Goal: Task Accomplishment & Management: Use online tool/utility

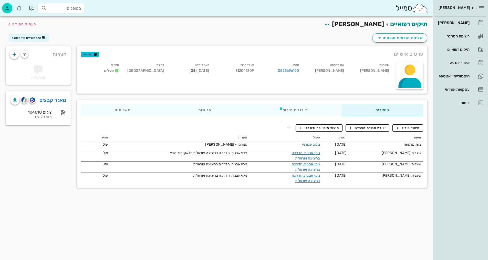
drag, startPoint x: 246, startPoint y: 132, endPoint x: 254, endPoint y: 131, distance: 7.5
click at [254, 131] on div "תיעוד תאריך טיפול הערות מחיר צוות מרפאה [DATE] צילום פנורמי פנורמי - [PERSON_NA…" at bounding box center [252, 159] width 349 height 56
click at [25, 23] on span "לעמוד הקודם" at bounding box center [24, 24] width 24 height 4
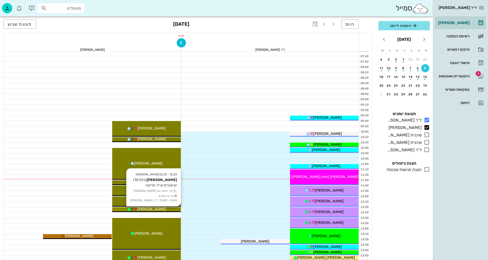
scroll to position [26, 0]
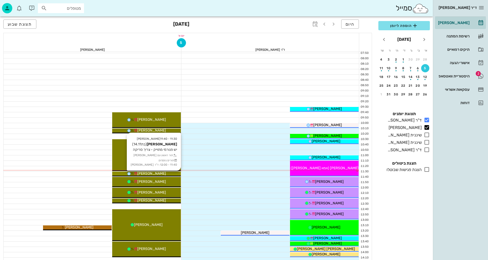
click at [156, 172] on span "[PERSON_NAME]" at bounding box center [151, 173] width 29 height 4
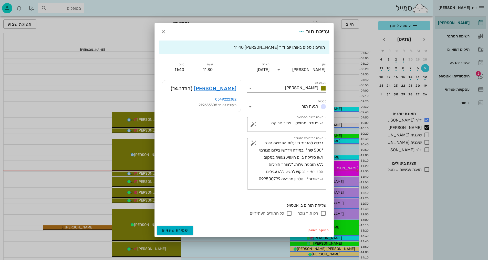
click at [156, 173] on div "ד״ר [PERSON_NAME] [PERSON_NAME] רשימת המתנה תיקים רפואיים אישורי הגעה 2 היסטורי…" at bounding box center [244, 226] width 488 height 504
click at [230, 87] on link "[PERSON_NAME]" at bounding box center [215, 88] width 43 height 8
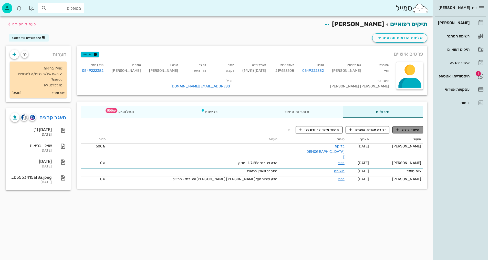
click at [413, 129] on span "תיעוד טיפול" at bounding box center [408, 129] width 24 height 5
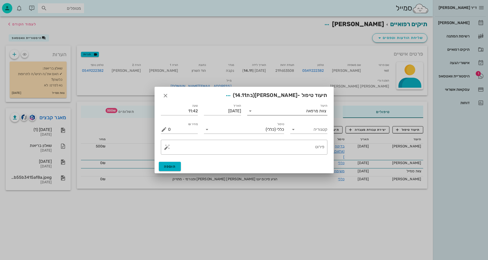
click at [297, 114] on input "תיעוד" at bounding box center [281, 111] width 52 height 8
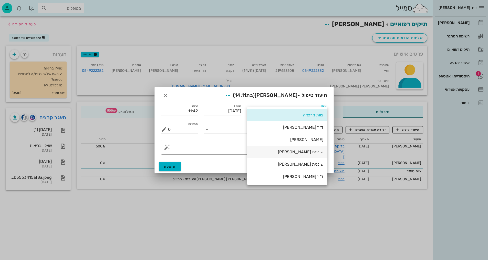
click at [319, 150] on div "שיננית [PERSON_NAME]" at bounding box center [288, 151] width 72 height 5
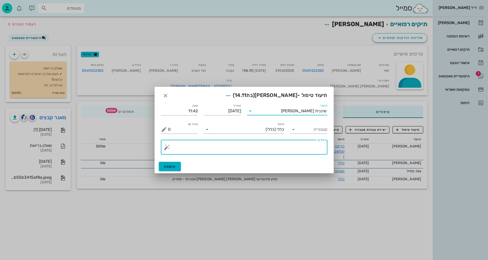
click at [281, 151] on textarea "פירוט" at bounding box center [246, 148] width 156 height 12
type textarea "סריקה +צ.אפליקציה וסירטון"
click at [179, 168] on button "הוספה" at bounding box center [170, 166] width 22 height 9
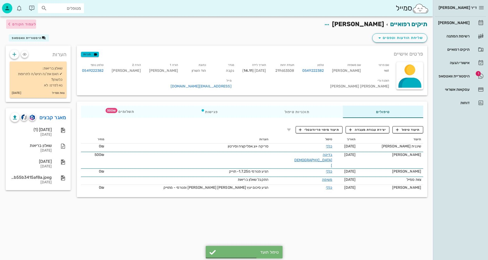
click at [24, 24] on span "לעמוד הקודם" at bounding box center [24, 24] width 24 height 4
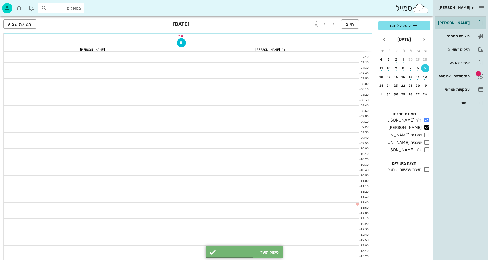
scroll to position [26, 0]
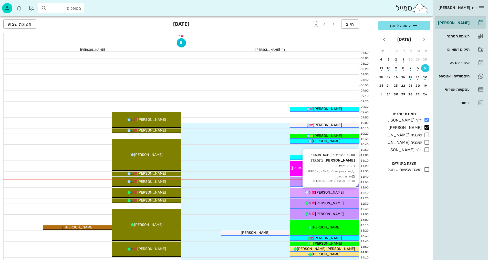
click at [330, 191] on span "[PERSON_NAME]" at bounding box center [329, 192] width 29 height 4
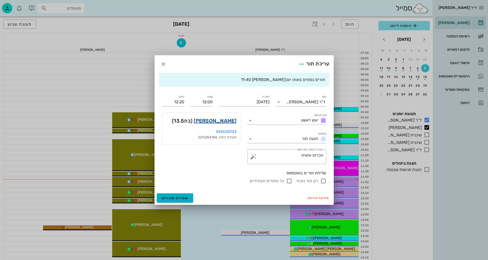
click at [229, 122] on link "[PERSON_NAME]" at bounding box center [215, 121] width 43 height 8
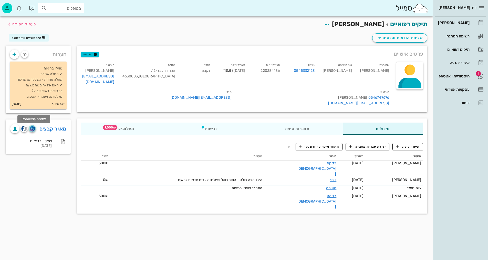
click at [31, 129] on img "button" at bounding box center [32, 129] width 5 height 6
click at [402, 144] on span "תיעוד טיפול" at bounding box center [408, 146] width 24 height 5
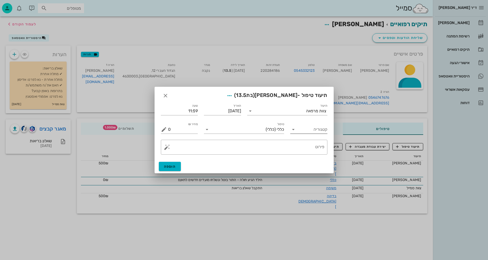
click at [320, 129] on input "קטגוריה" at bounding box center [313, 129] width 29 height 8
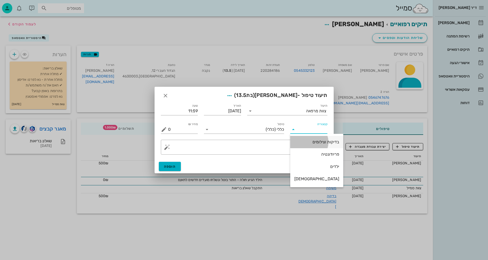
click at [318, 139] on div "בדיקות וצילומים" at bounding box center [317, 141] width 45 height 5
type input "בדיקות וצילומים"
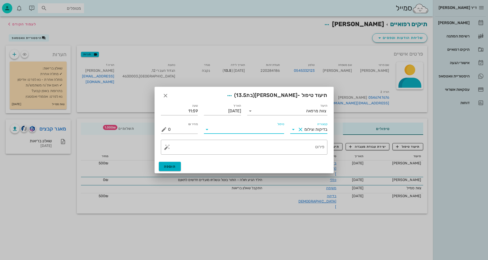
click at [268, 128] on input "טיפול" at bounding box center [247, 129] width 73 height 8
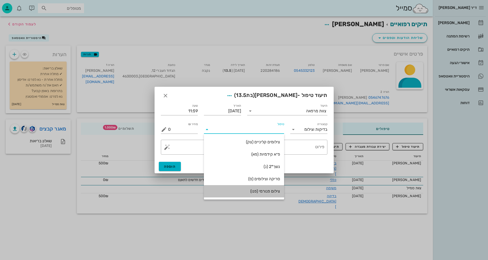
drag, startPoint x: 271, startPoint y: 190, endPoint x: 299, endPoint y: 152, distance: 47.8
click at [271, 190] on div "צילום פנורמי (פנו)" at bounding box center [244, 191] width 72 height 5
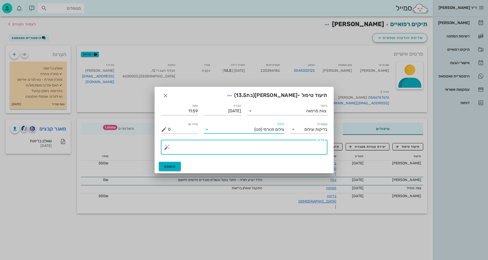
click at [304, 147] on textarea "פירוט" at bounding box center [246, 148] width 156 height 12
type textarea "פנורמי, [PERSON_NAME], סרטון ותמונת אפליקציה - [PERSON_NAME]"
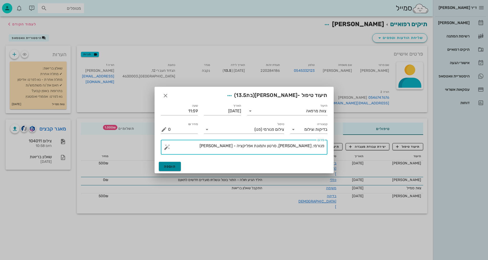
click at [167, 166] on span "הוספה" at bounding box center [170, 166] width 12 height 4
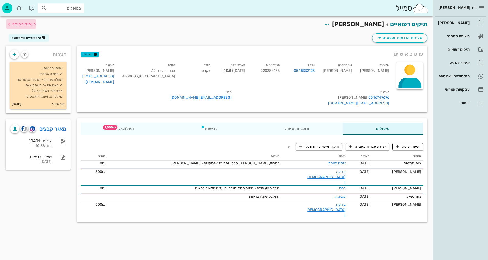
click at [20, 27] on span "לעמוד הקודם" at bounding box center [21, 24] width 30 height 6
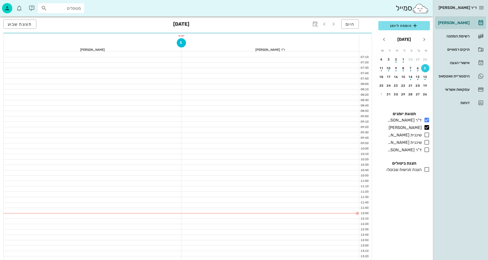
scroll to position [26, 0]
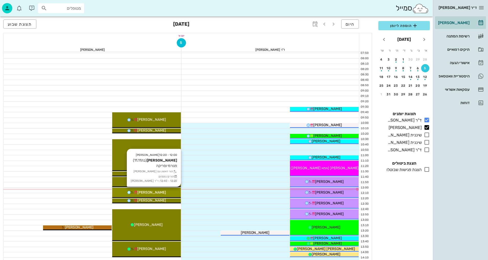
click at [171, 190] on div "[PERSON_NAME]" at bounding box center [146, 192] width 69 height 5
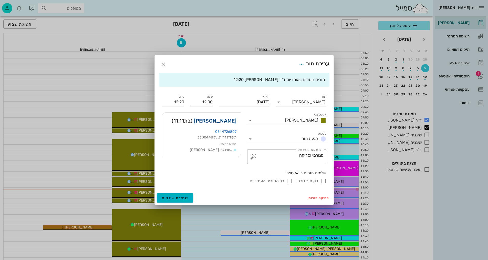
click at [225, 120] on link "[PERSON_NAME]" at bounding box center [215, 121] width 43 height 8
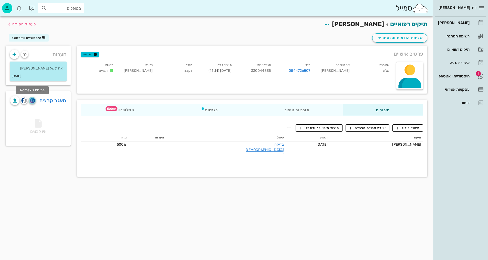
click at [31, 101] on img "button" at bounding box center [32, 101] width 5 height 6
click at [12, 22] on icon "button" at bounding box center [9, 24] width 6 height 6
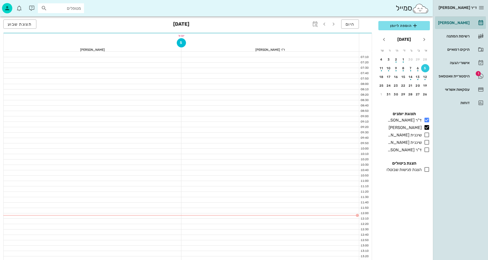
scroll to position [26, 0]
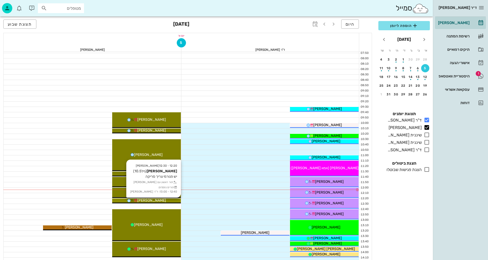
click at [163, 200] on div "[PERSON_NAME]" at bounding box center [146, 200] width 69 height 5
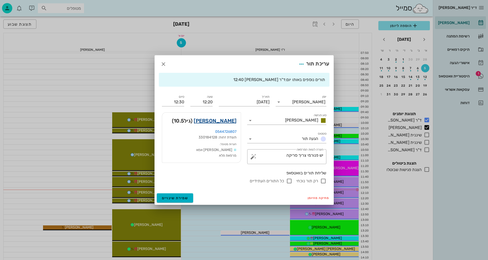
click at [234, 119] on link "[PERSON_NAME]" at bounding box center [215, 121] width 43 height 8
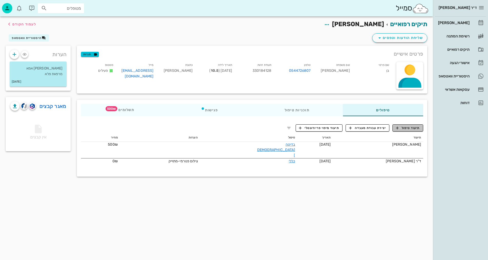
click at [421, 126] on button "תיעוד טיפול" at bounding box center [408, 127] width 31 height 7
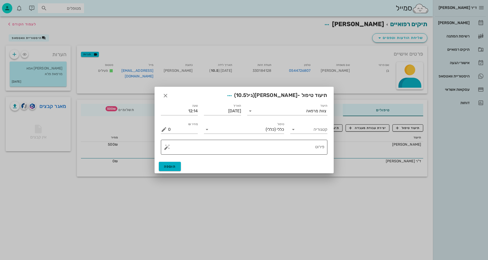
click at [282, 147] on textarea "פירוט" at bounding box center [246, 148] width 156 height 12
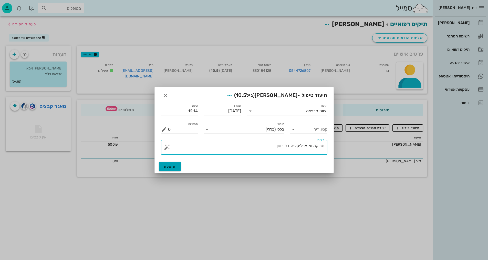
type textarea "סריקה וצ. אפליקציה +סירטון"
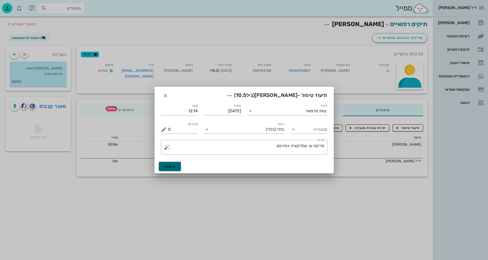
click at [175, 168] on span "הוספה" at bounding box center [170, 166] width 12 height 4
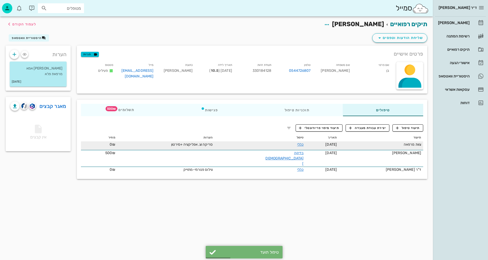
click at [335, 144] on span "[DATE]" at bounding box center [332, 144] width 12 height 4
click at [287, 148] on td "כללי" at bounding box center [260, 146] width 91 height 8
click at [297, 145] on link "כללי" at bounding box center [300, 144] width 6 height 4
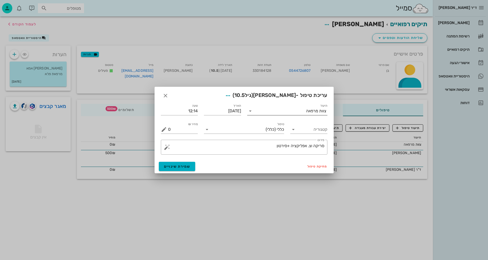
click at [315, 109] on div "צוות מרפאה" at bounding box center [291, 111] width 73 height 8
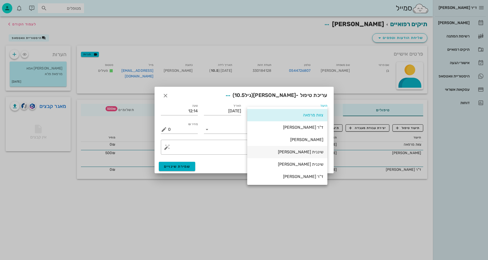
click at [312, 151] on div "שיננית [PERSON_NAME]" at bounding box center [288, 151] width 72 height 5
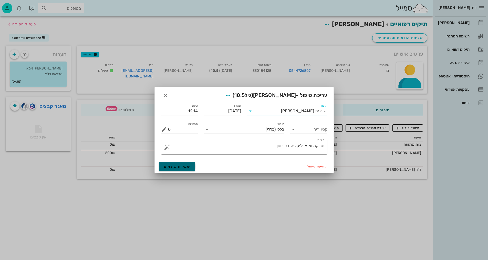
click at [182, 166] on span "שמירת שינויים" at bounding box center [177, 166] width 26 height 4
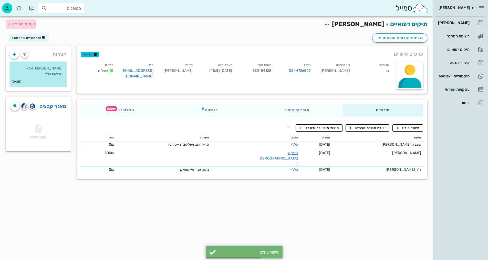
click at [23, 22] on span "לעמוד הקודם" at bounding box center [24, 24] width 24 height 4
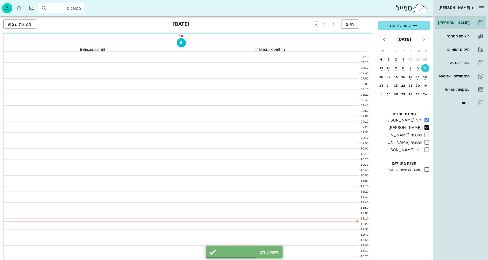
scroll to position [26, 0]
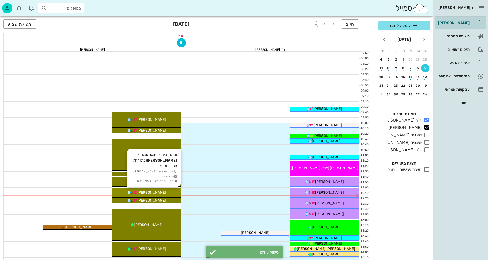
click at [168, 192] on div "[PERSON_NAME]" at bounding box center [146, 192] width 69 height 5
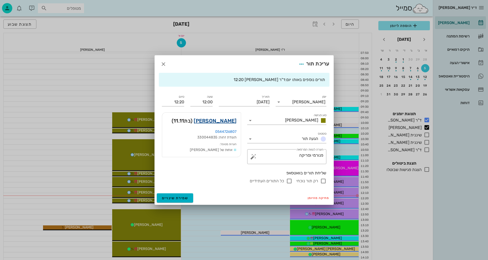
click at [226, 122] on link "[PERSON_NAME]" at bounding box center [215, 121] width 43 height 8
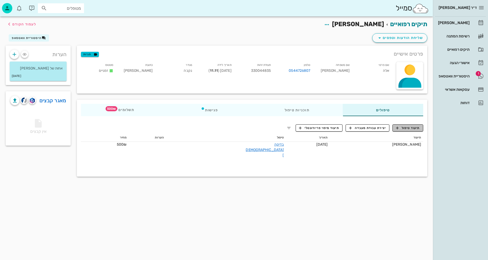
drag, startPoint x: 412, startPoint y: 128, endPoint x: 395, endPoint y: 140, distance: 21.0
click at [412, 129] on span "תיעוד טיפול" at bounding box center [408, 128] width 24 height 5
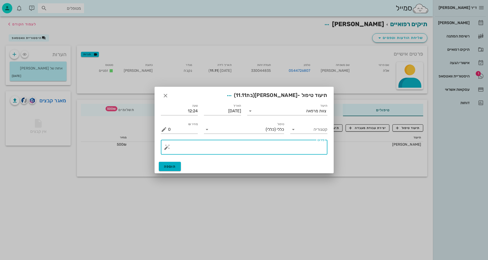
click at [292, 149] on textarea "פירוט" at bounding box center [246, 148] width 156 height 12
type textarea "פנורמי +סריקה וצ.אפליקציה +סירטון"
click at [295, 109] on input "תיעוד" at bounding box center [281, 111] width 52 height 8
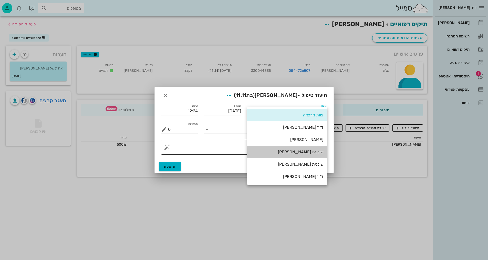
drag, startPoint x: 311, startPoint y: 151, endPoint x: 303, endPoint y: 153, distance: 8.6
click at [312, 151] on div "שיננית [PERSON_NAME]" at bounding box center [288, 151] width 72 height 5
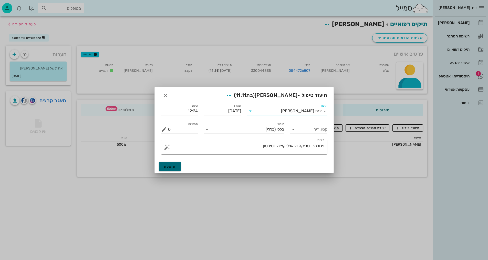
click at [175, 165] on span "הוספה" at bounding box center [170, 166] width 12 height 4
